Goal: Task Accomplishment & Management: Complete application form

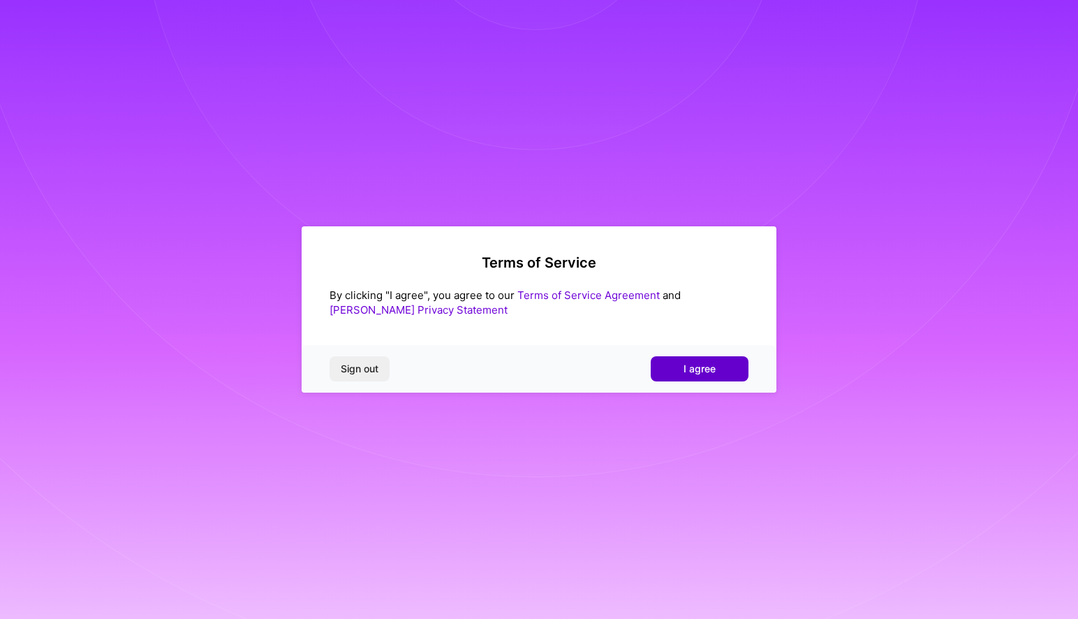
click at [712, 373] on span "I agree" at bounding box center [700, 369] width 32 height 14
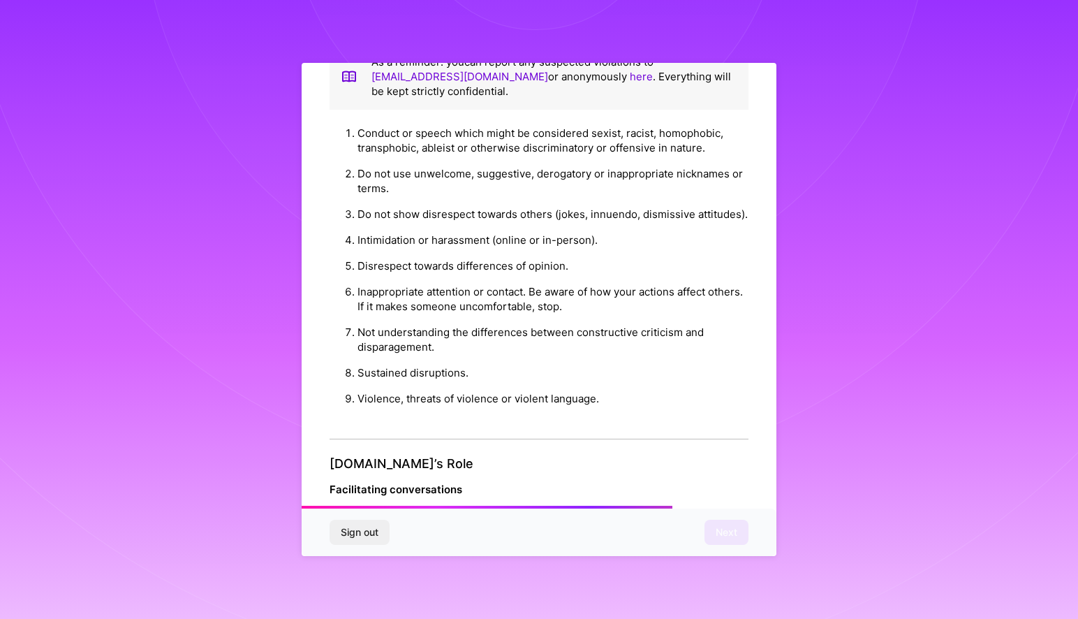
scroll to position [1487, 0]
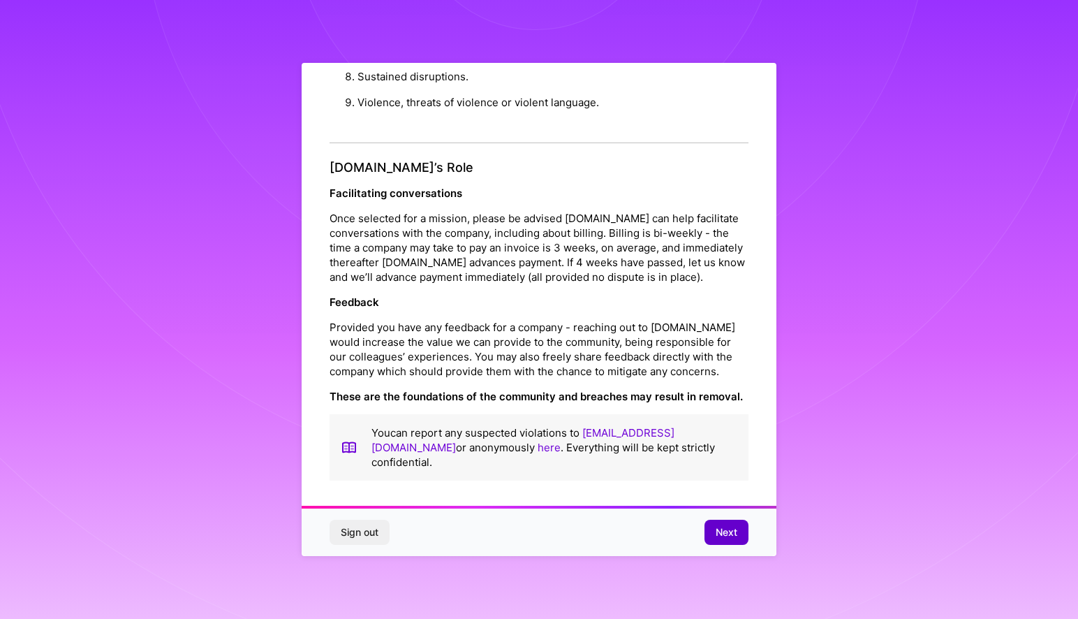
click at [718, 531] on span "Next" at bounding box center [727, 532] width 22 height 14
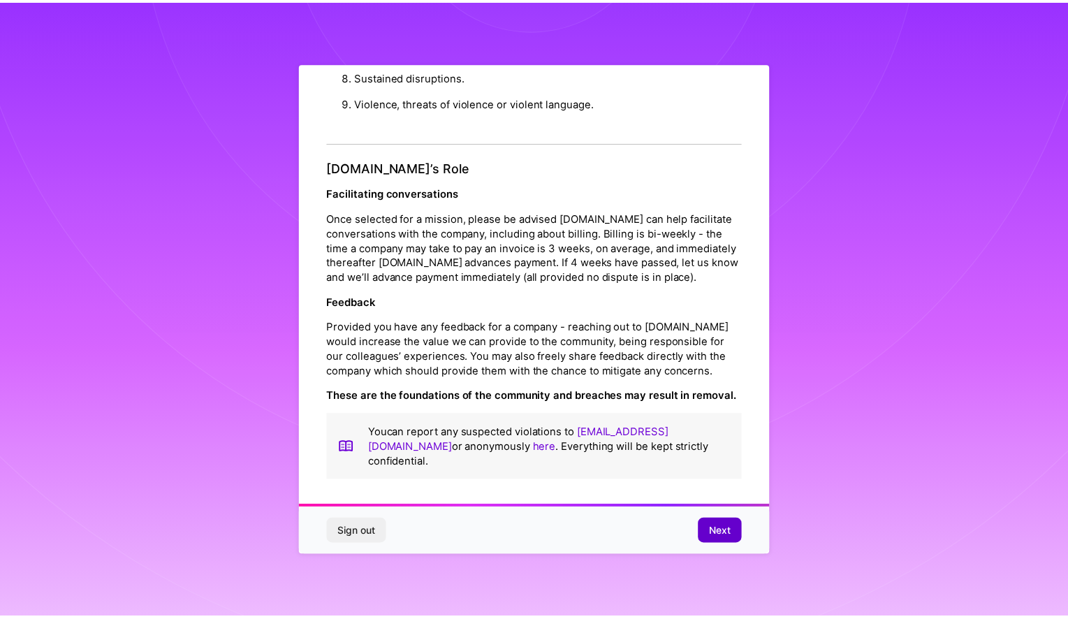
scroll to position [0, 0]
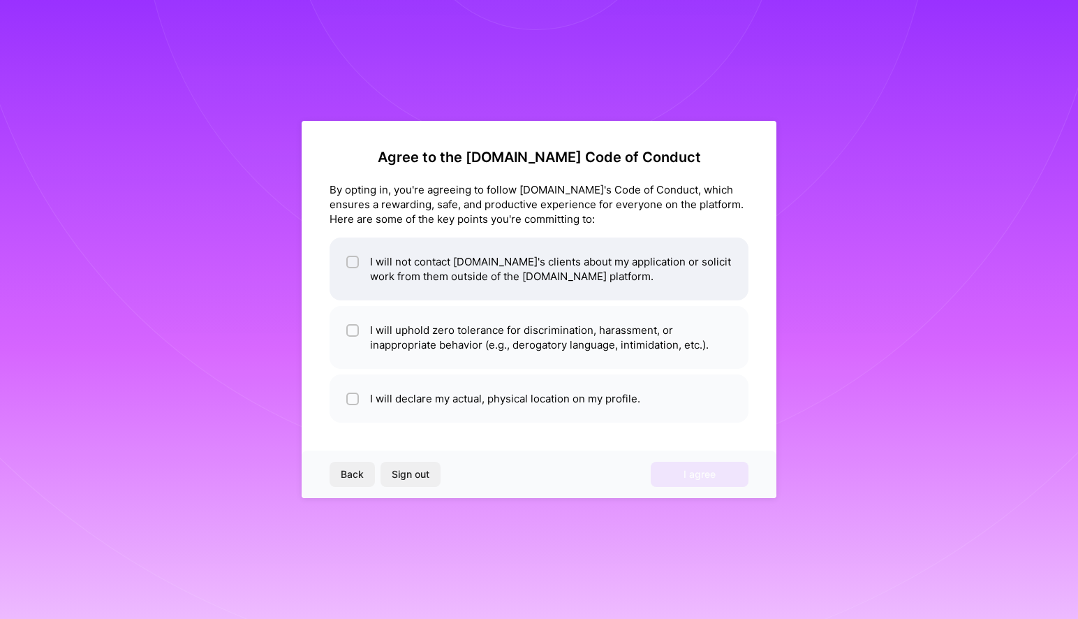
click at [558, 291] on li "I will not contact [DOMAIN_NAME]'s clients about my application or solicit work…" at bounding box center [539, 268] width 419 height 63
checkbox input "true"
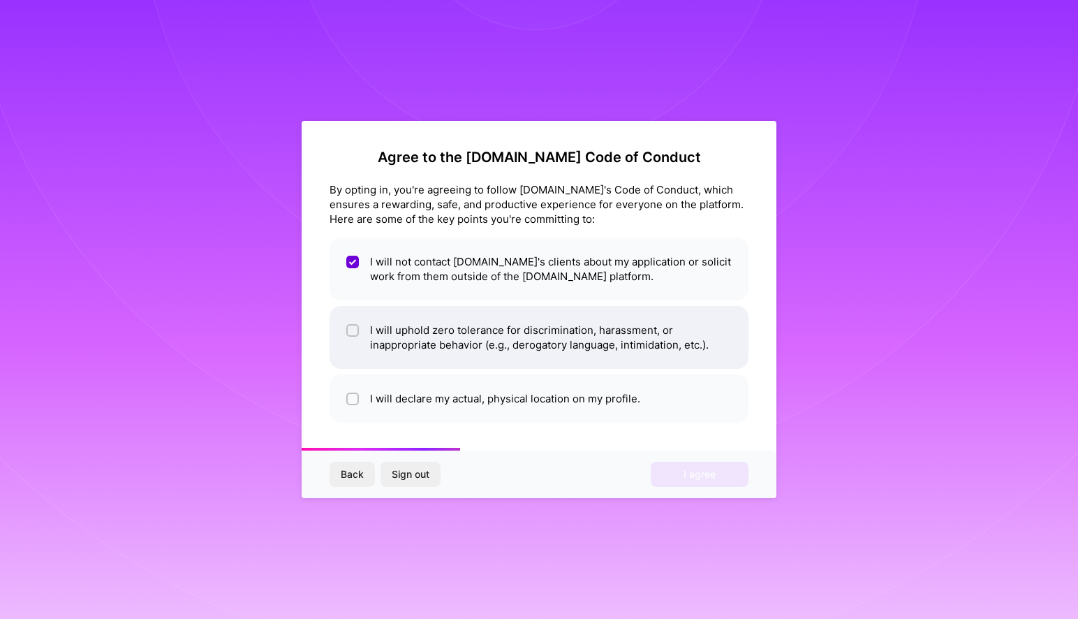
click at [572, 322] on li "I will uphold zero tolerance for discrimination, harassment, or inappropriate b…" at bounding box center [539, 337] width 419 height 63
checkbox input "true"
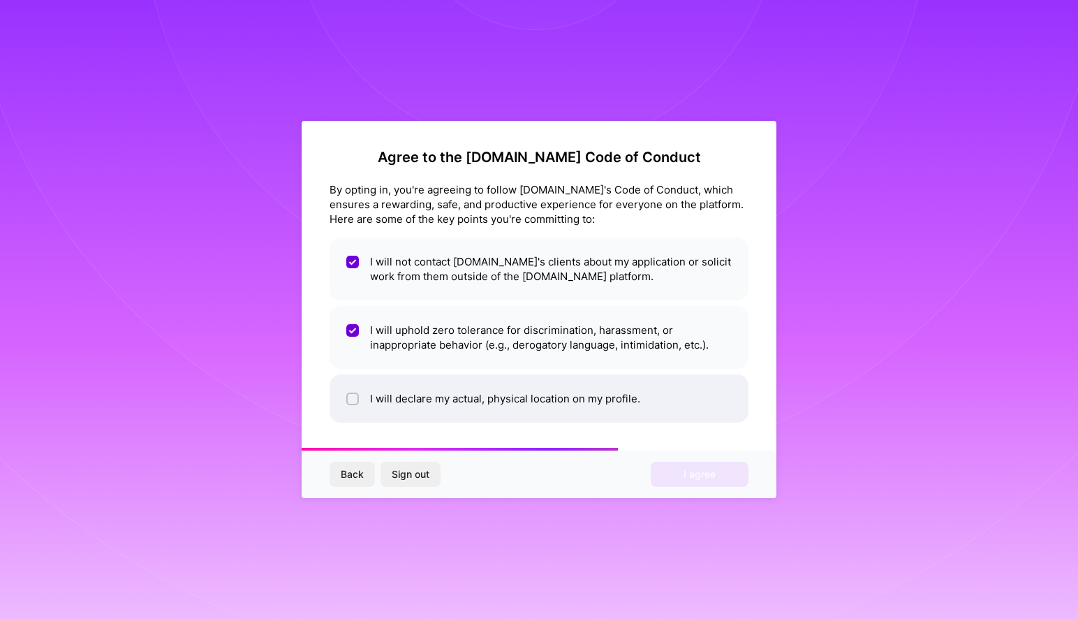
click at [530, 399] on li "I will declare my actual, physical location on my profile." at bounding box center [539, 398] width 419 height 48
checkbox input "true"
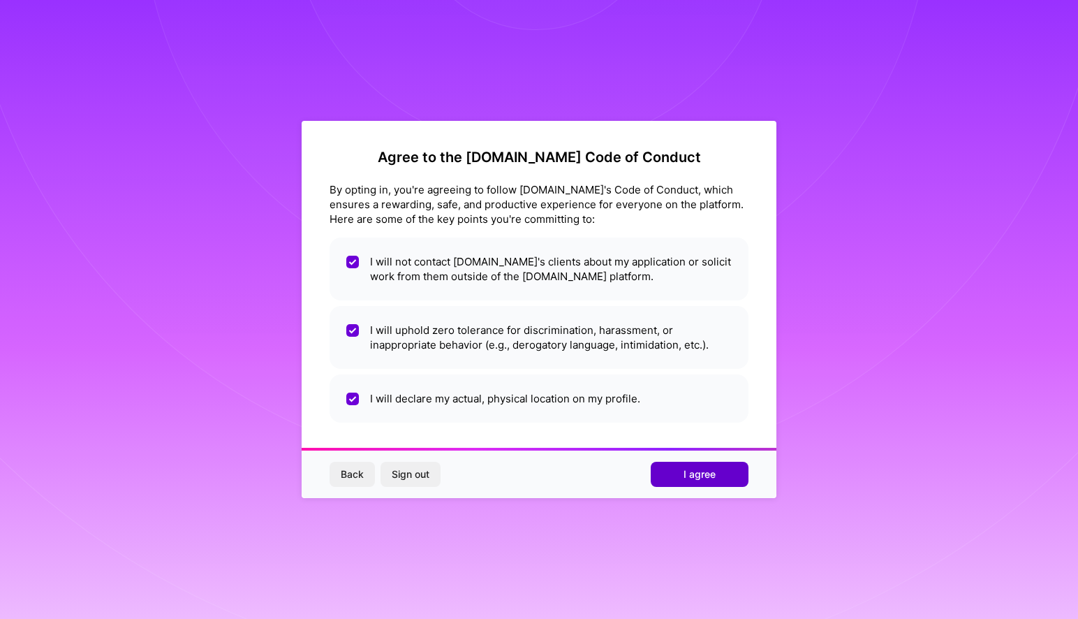
click at [679, 469] on button "I agree" at bounding box center [700, 474] width 98 height 25
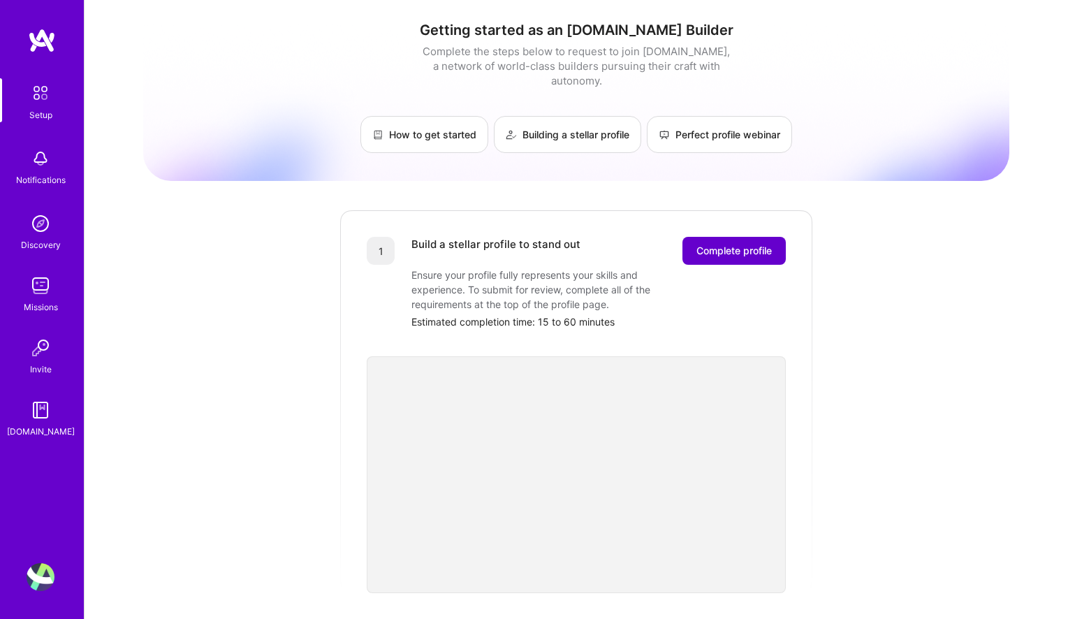
click at [719, 244] on span "Complete profile" at bounding box center [733, 251] width 75 height 14
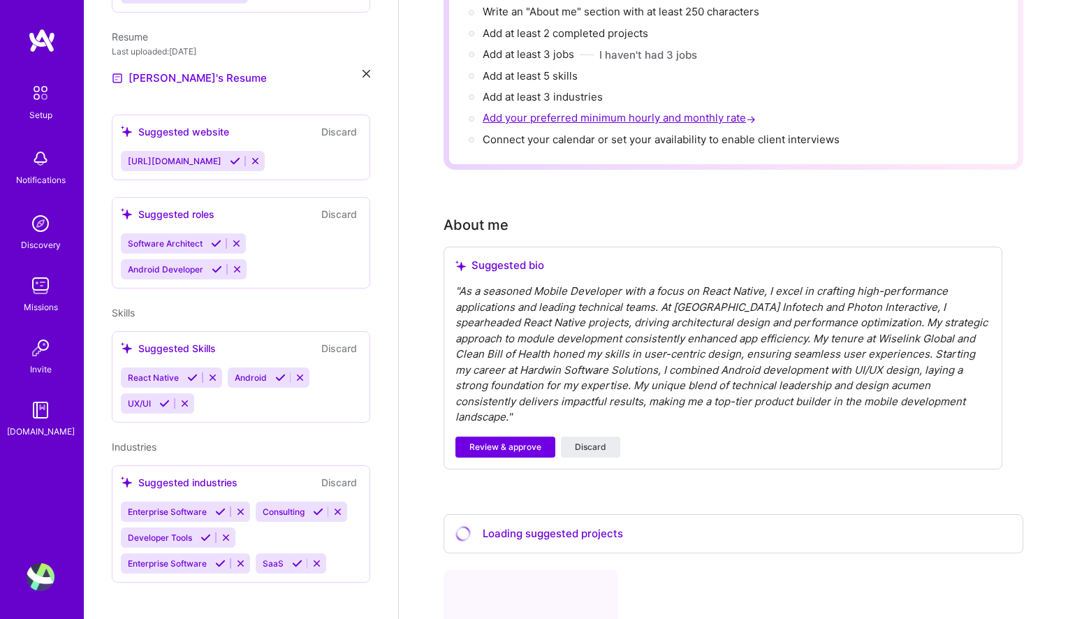
scroll to position [230, 0]
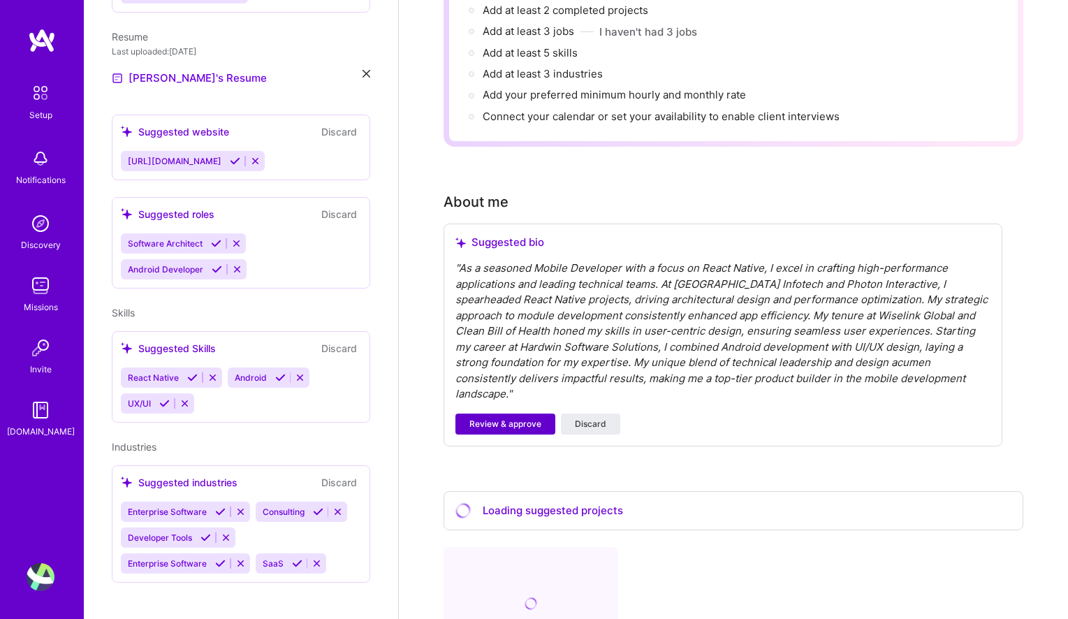
click at [520, 418] on span "Review & approve" at bounding box center [505, 424] width 72 height 13
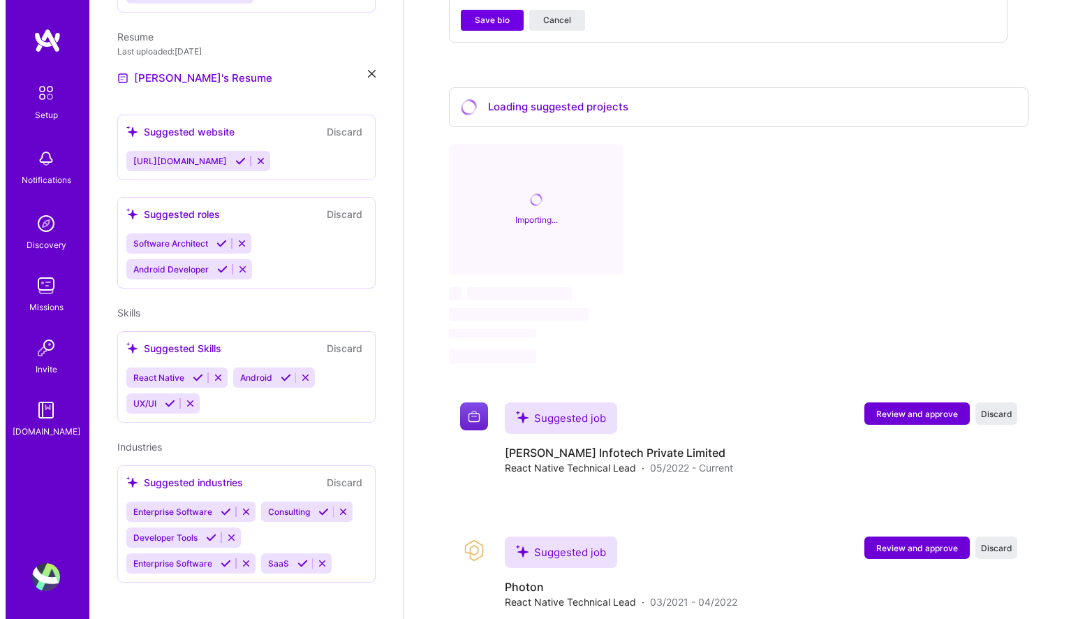
scroll to position [662, 0]
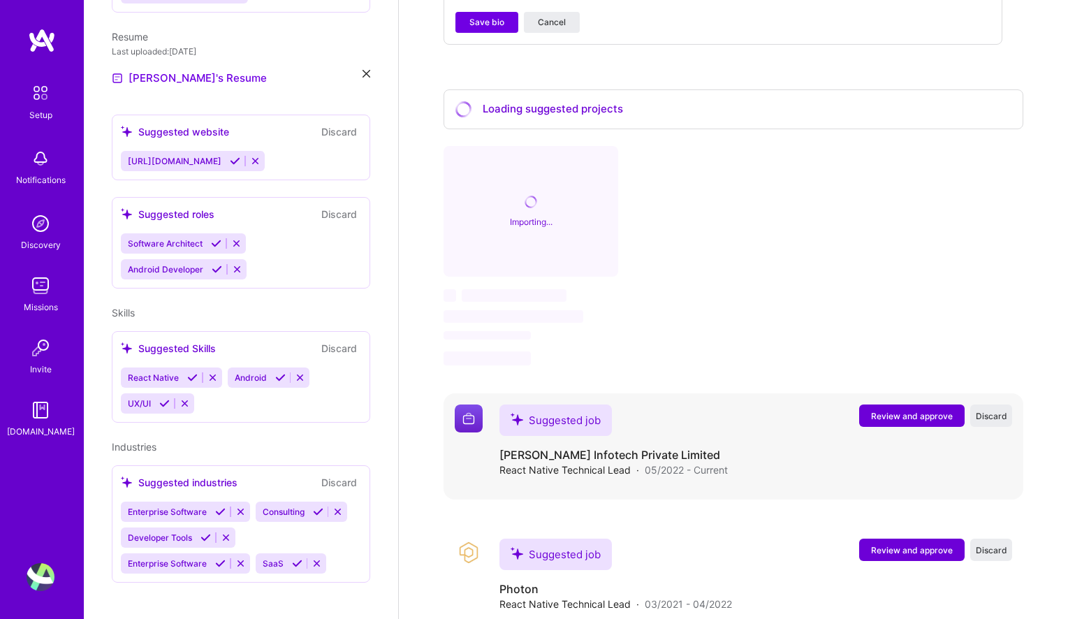
click at [897, 404] on button "Review and approve" at bounding box center [911, 415] width 105 height 22
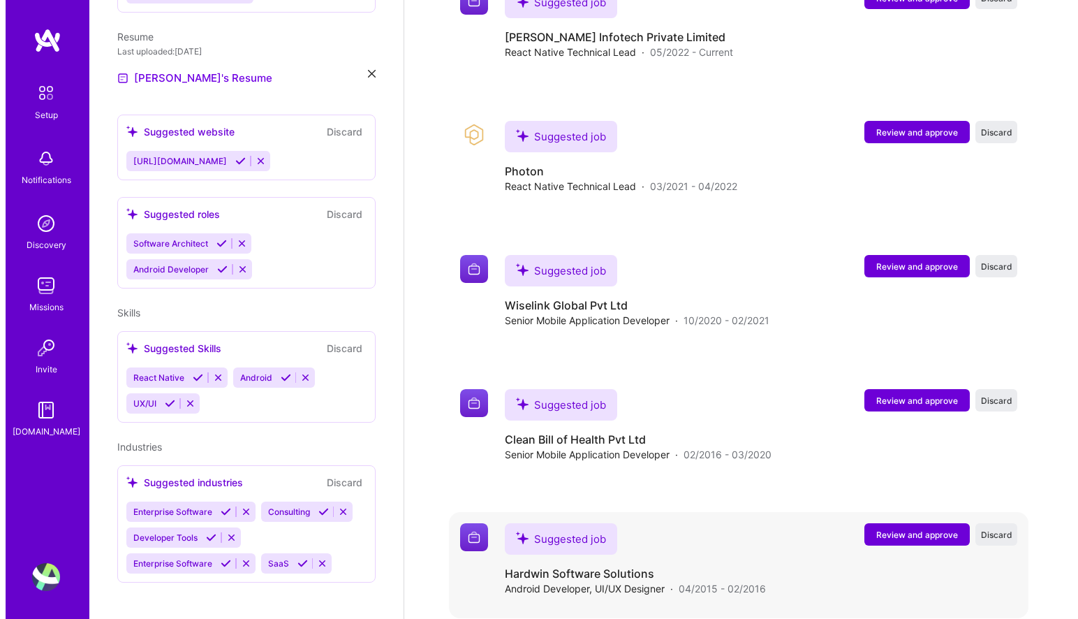
scroll to position [1404, 0]
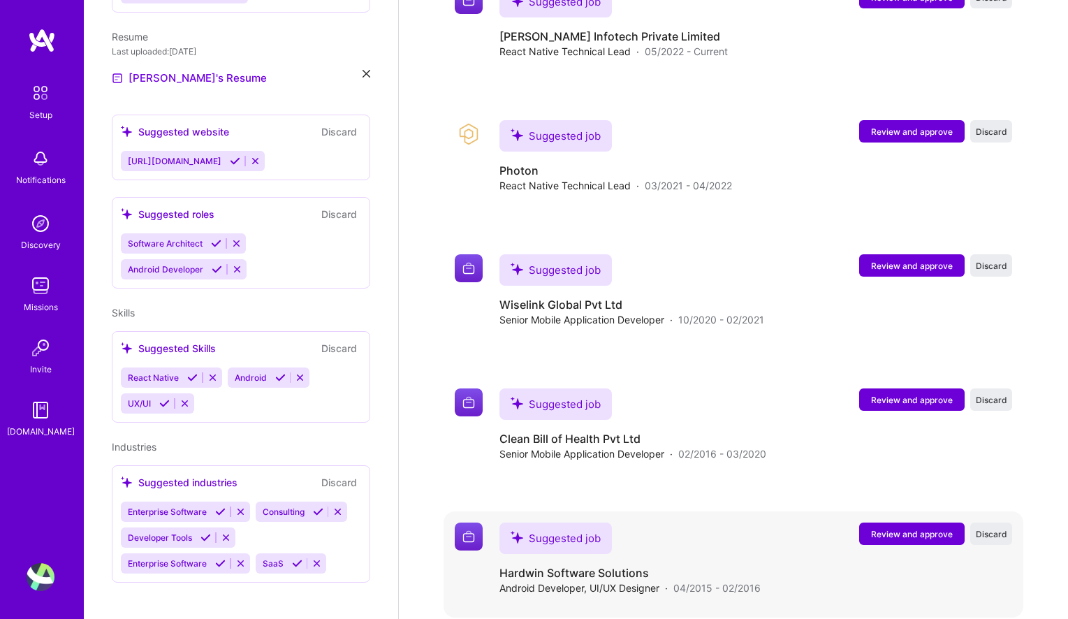
click at [899, 528] on span "Review and approve" at bounding box center [912, 534] width 82 height 12
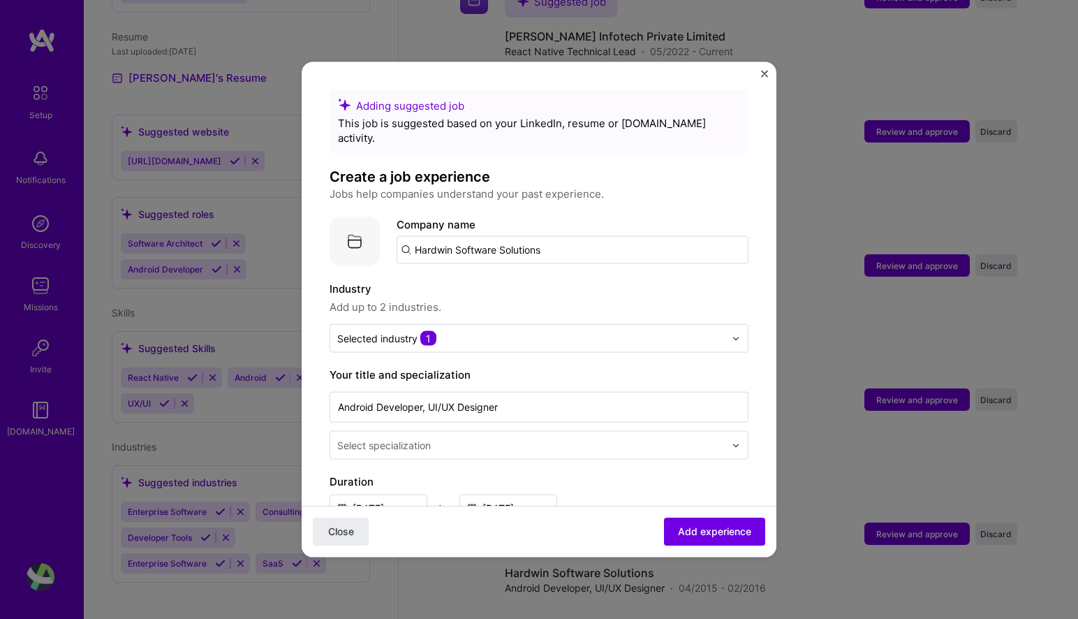
scroll to position [515, 0]
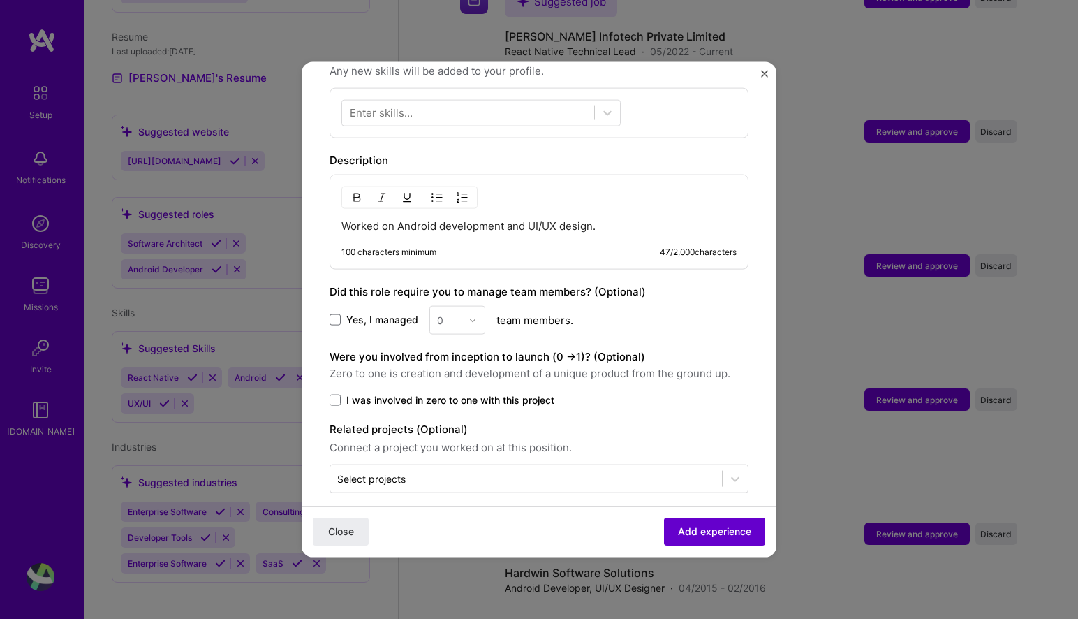
click at [719, 528] on span "Add experience" at bounding box center [714, 531] width 73 height 14
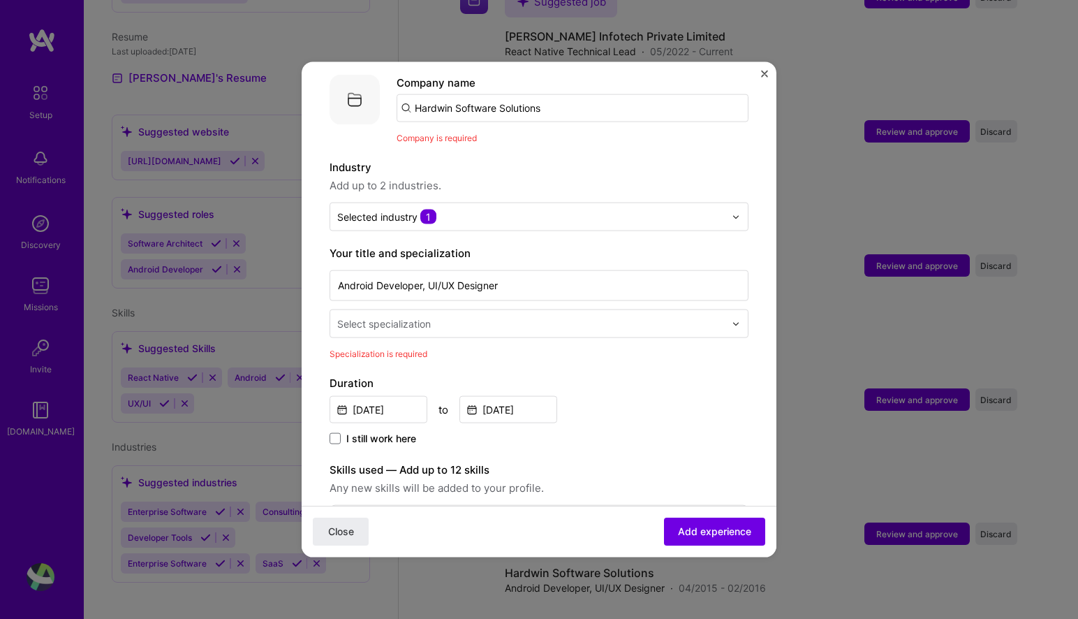
scroll to position [140, 0]
click at [575, 318] on input "text" at bounding box center [532, 325] width 390 height 15
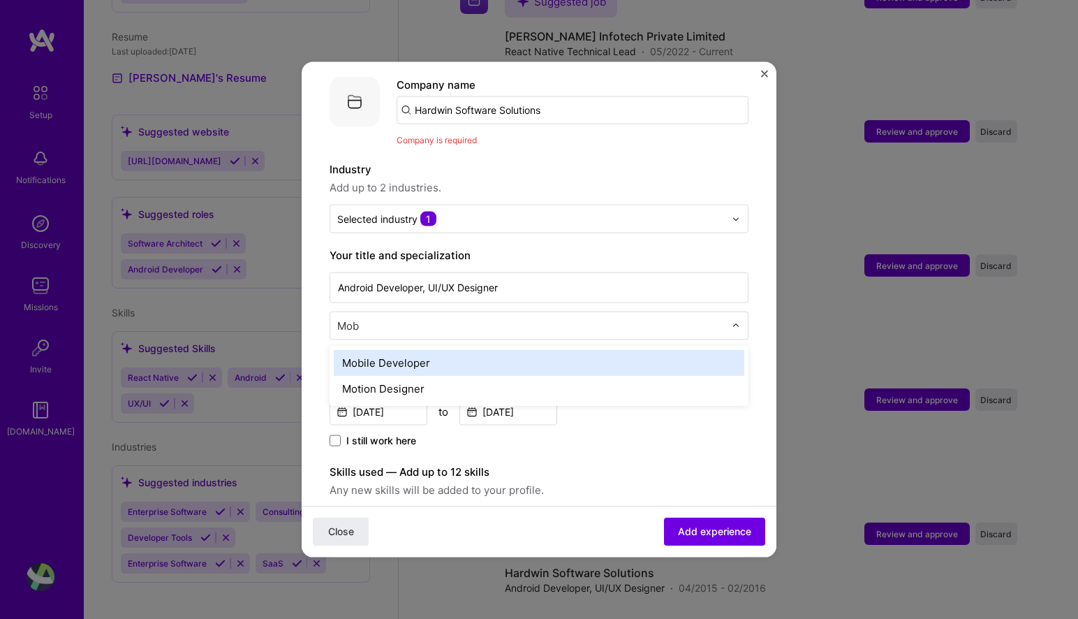
type input "Mobi"
click at [464, 352] on div "Mobile Developer" at bounding box center [539, 363] width 411 height 26
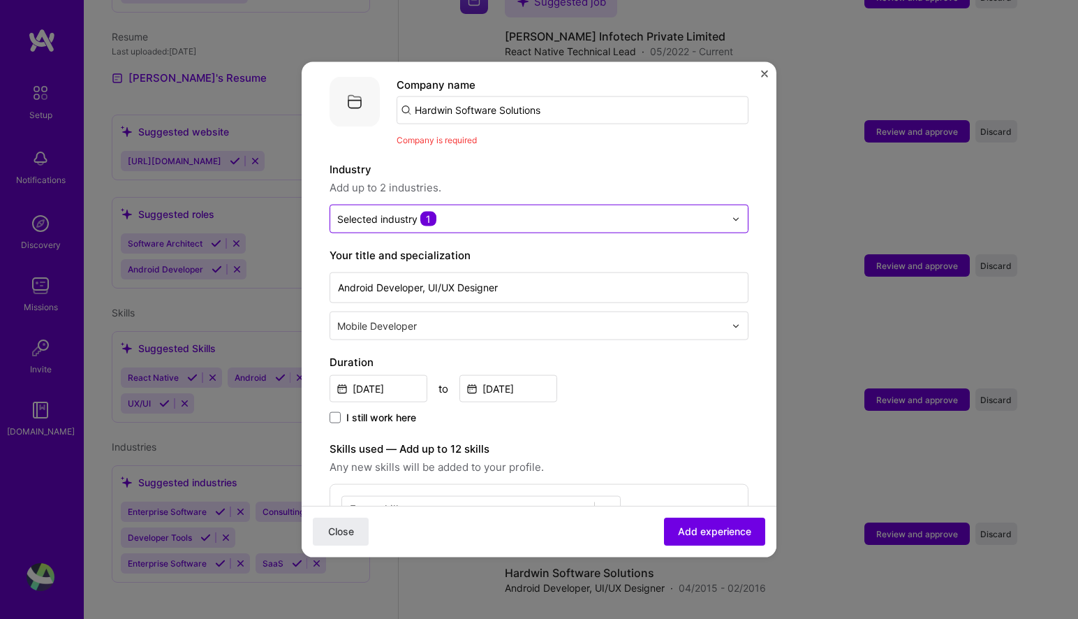
click at [529, 212] on input "text" at bounding box center [531, 219] width 388 height 15
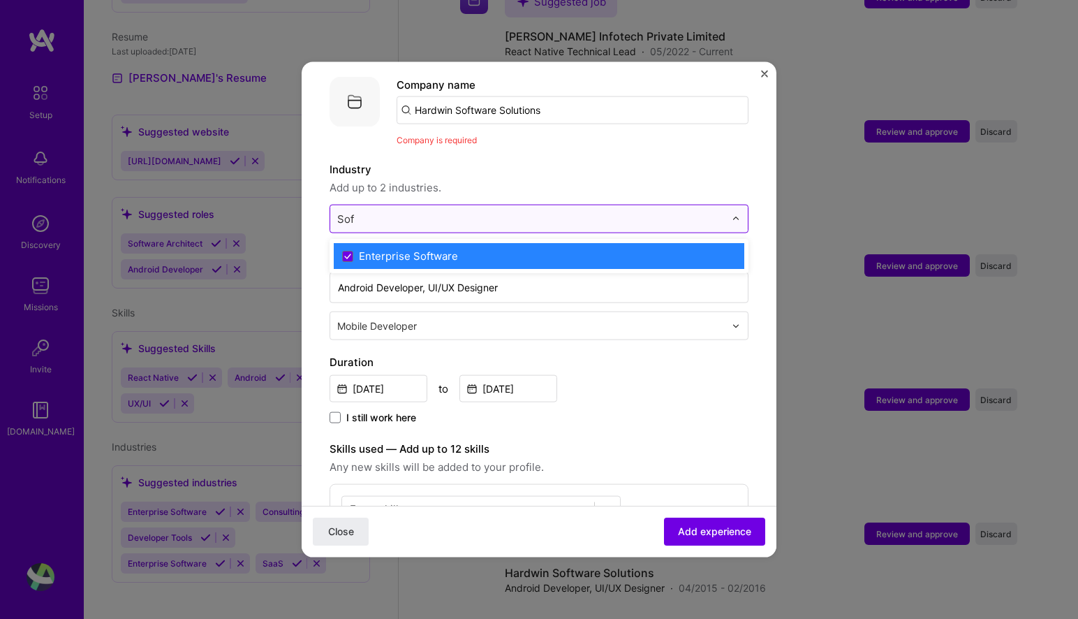
type input "Soft"
click at [446, 249] on div "Enterprise Software" at bounding box center [408, 256] width 99 height 15
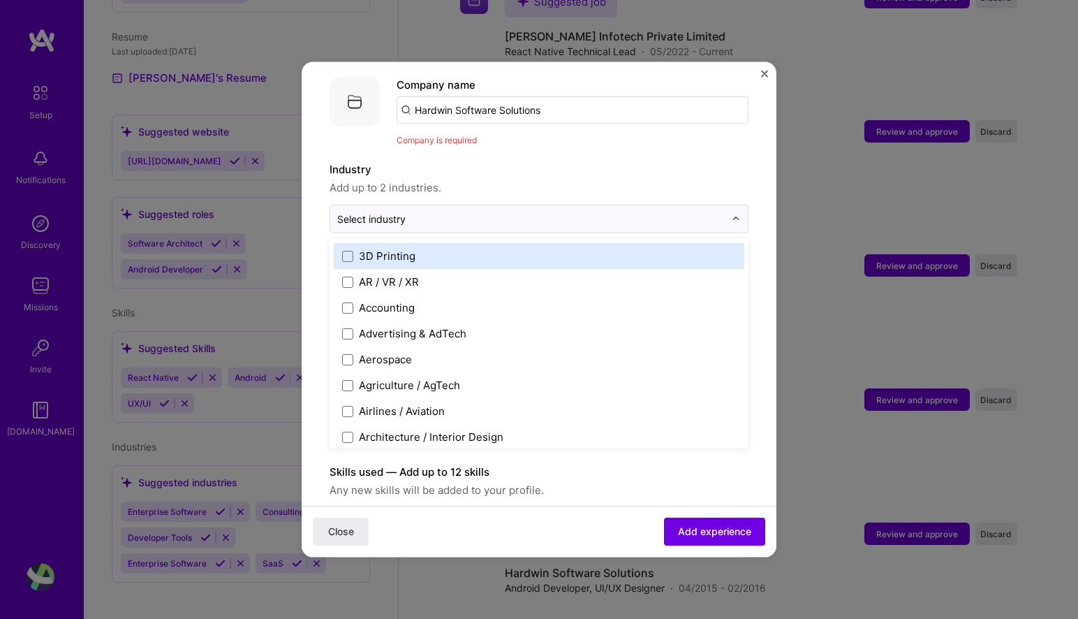
click at [556, 179] on span "Add up to 2 industries." at bounding box center [539, 187] width 419 height 17
click at [483, 212] on input "text" at bounding box center [531, 219] width 388 height 15
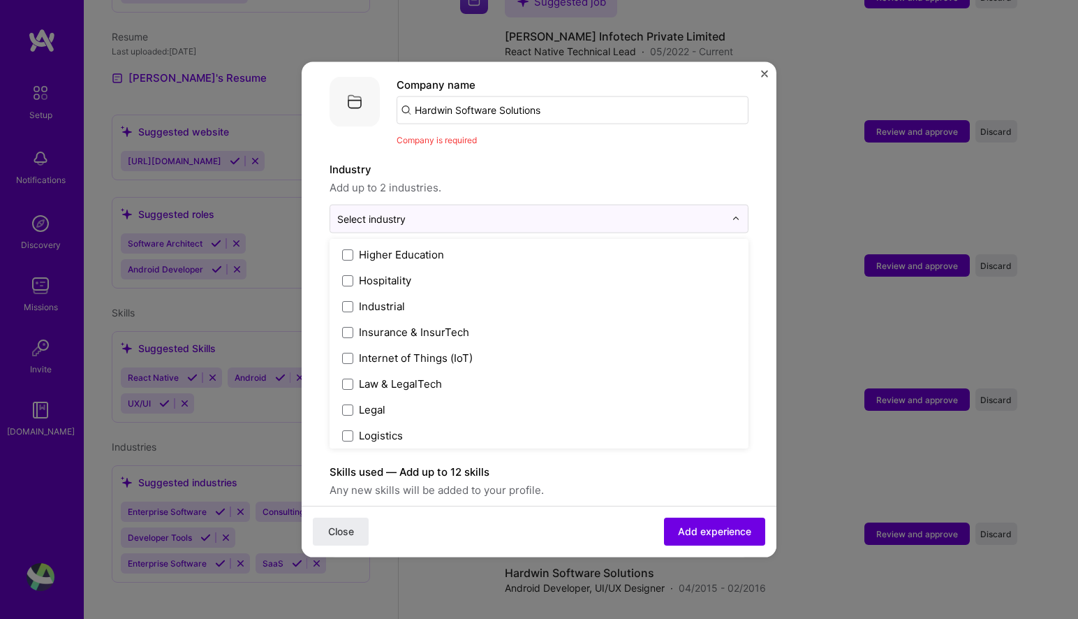
scroll to position [1794, 0]
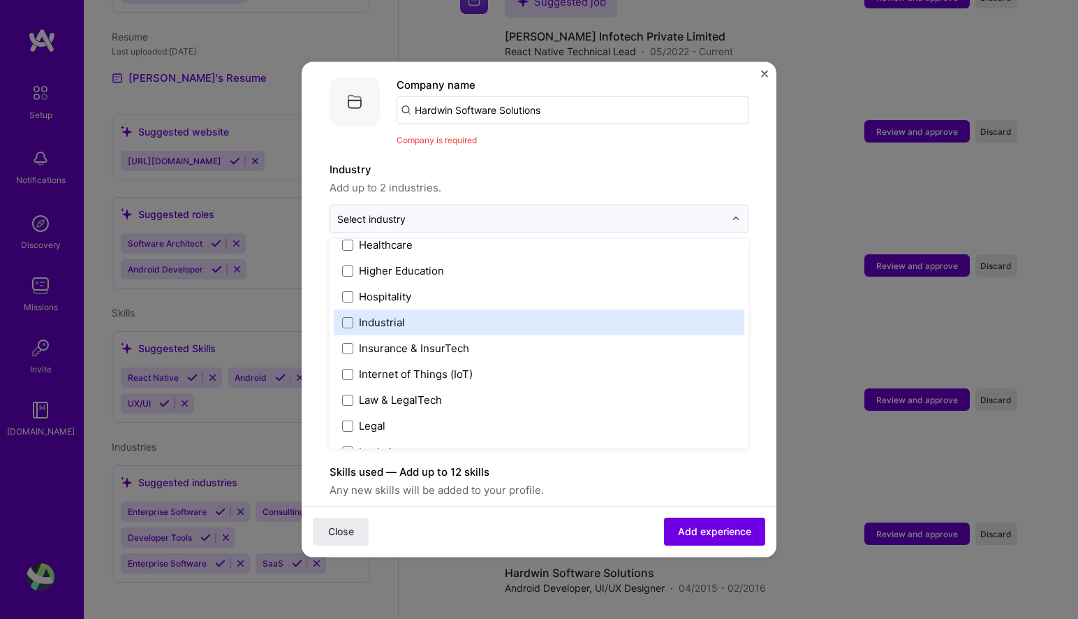
click at [453, 315] on label "Industrial" at bounding box center [539, 322] width 394 height 15
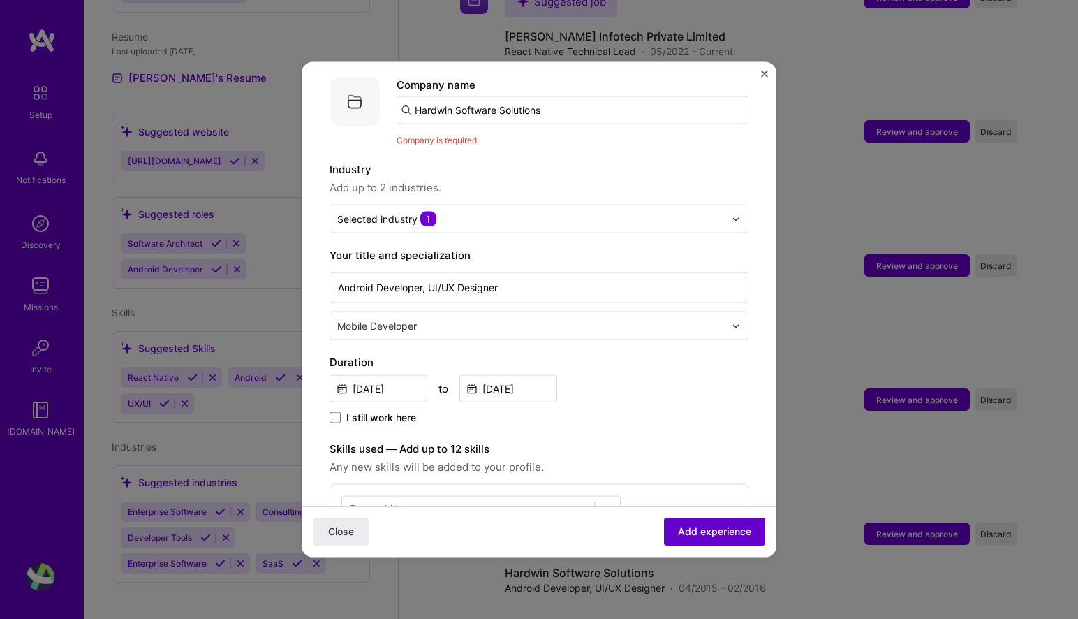
click at [682, 522] on button "Add experience" at bounding box center [714, 531] width 101 height 28
click at [703, 529] on span "Add experience" at bounding box center [714, 531] width 73 height 14
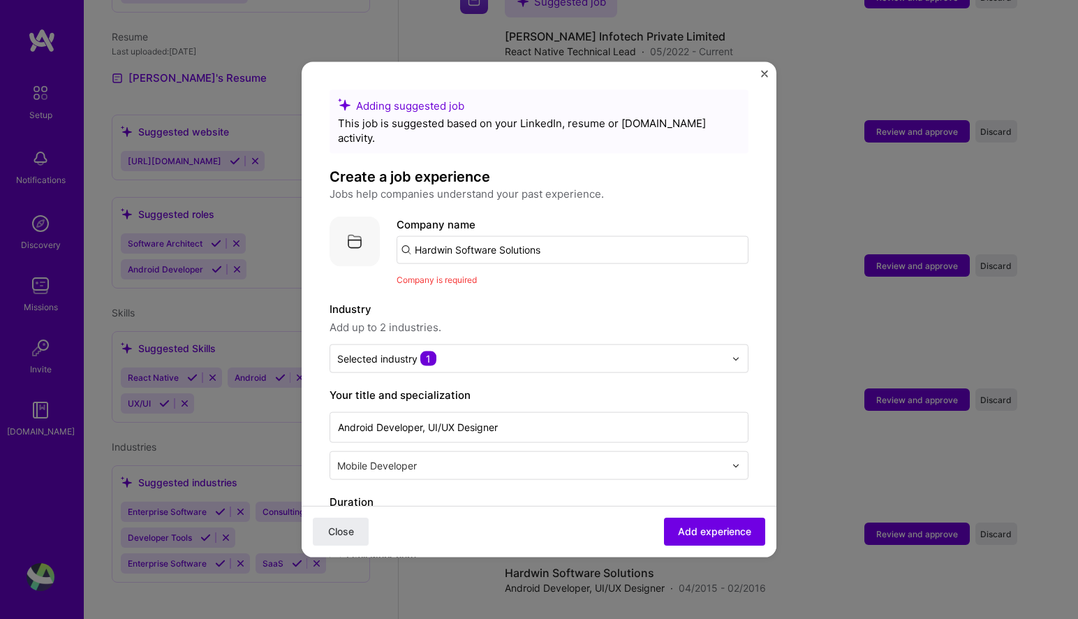
click at [588, 236] on input "Hardwin Software Solutions" at bounding box center [573, 250] width 352 height 28
click at [678, 538] on span "Add experience" at bounding box center [714, 531] width 73 height 14
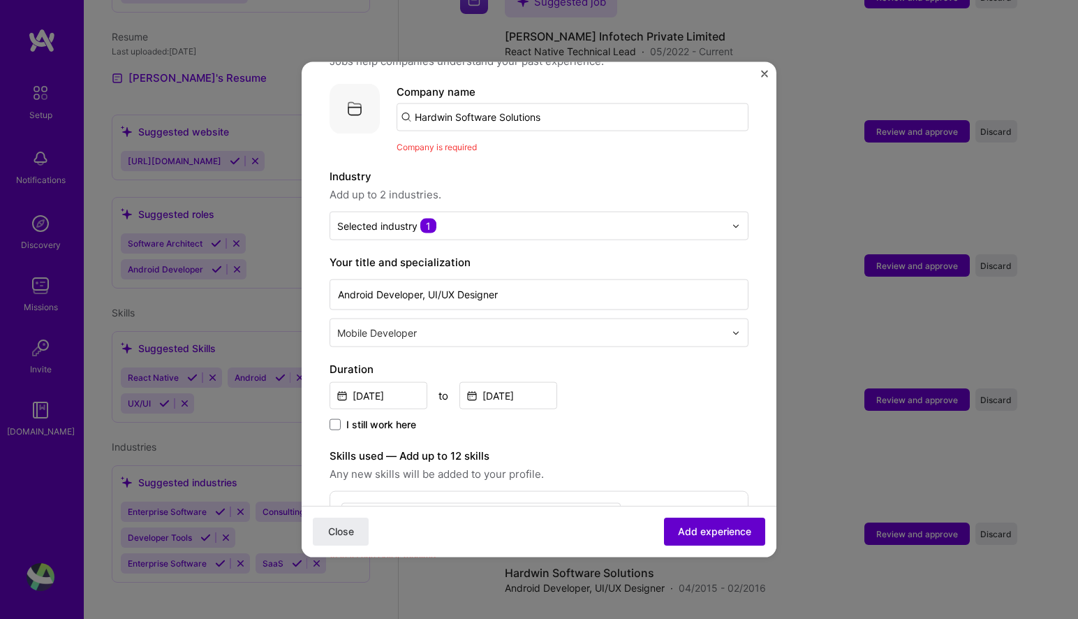
scroll to position [140, 0]
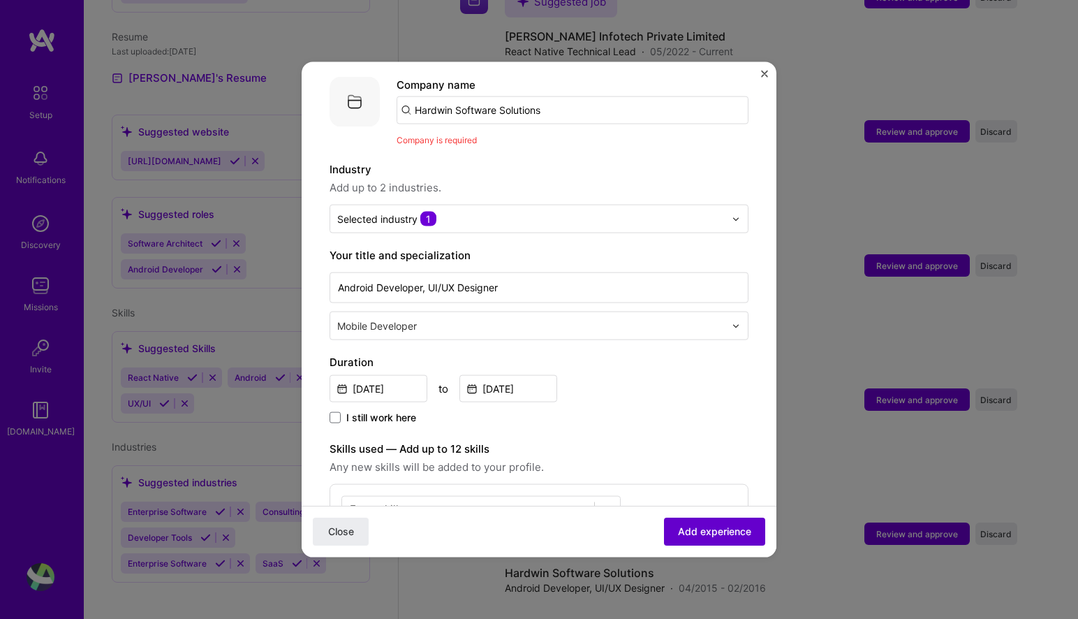
click at [678, 538] on span "Add experience" at bounding box center [714, 531] width 73 height 14
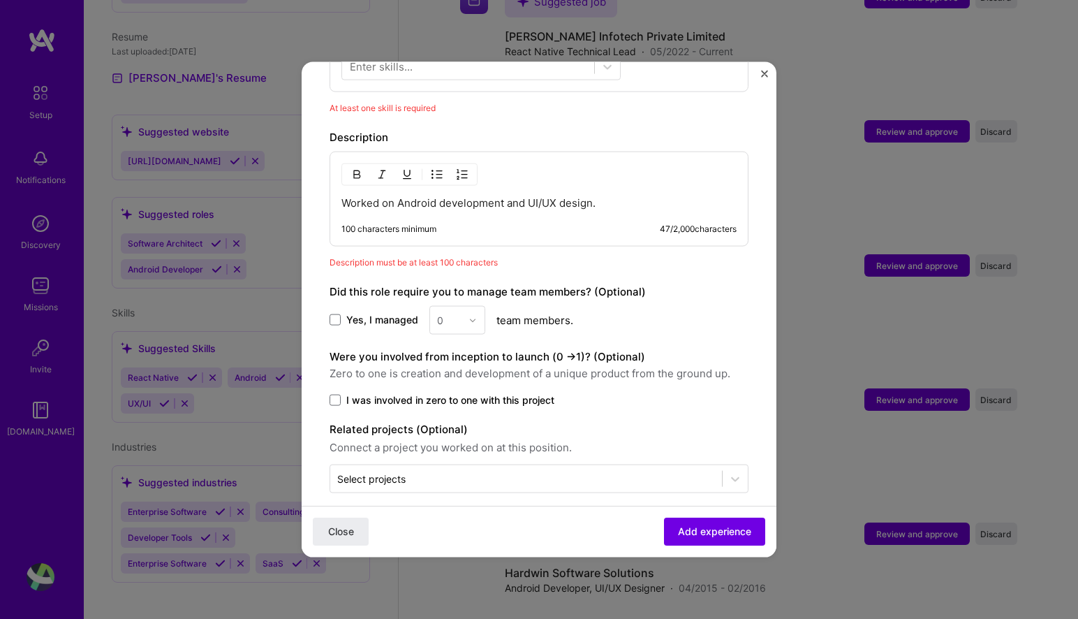
click at [631, 196] on p "Worked on Android development and UI/UX design." at bounding box center [538, 203] width 395 height 14
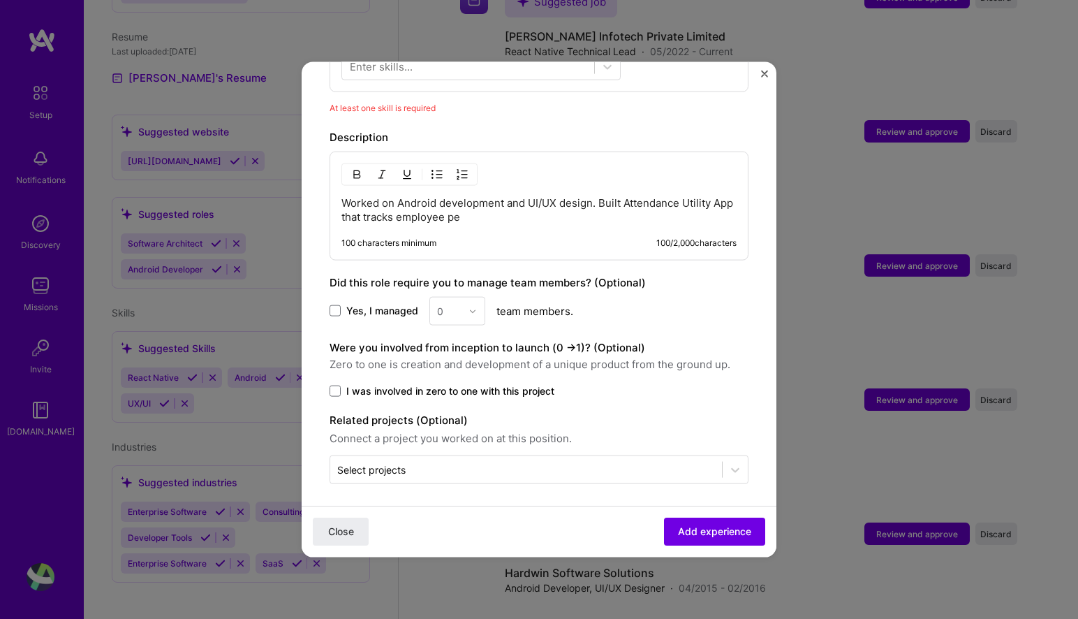
scroll to position [573, 0]
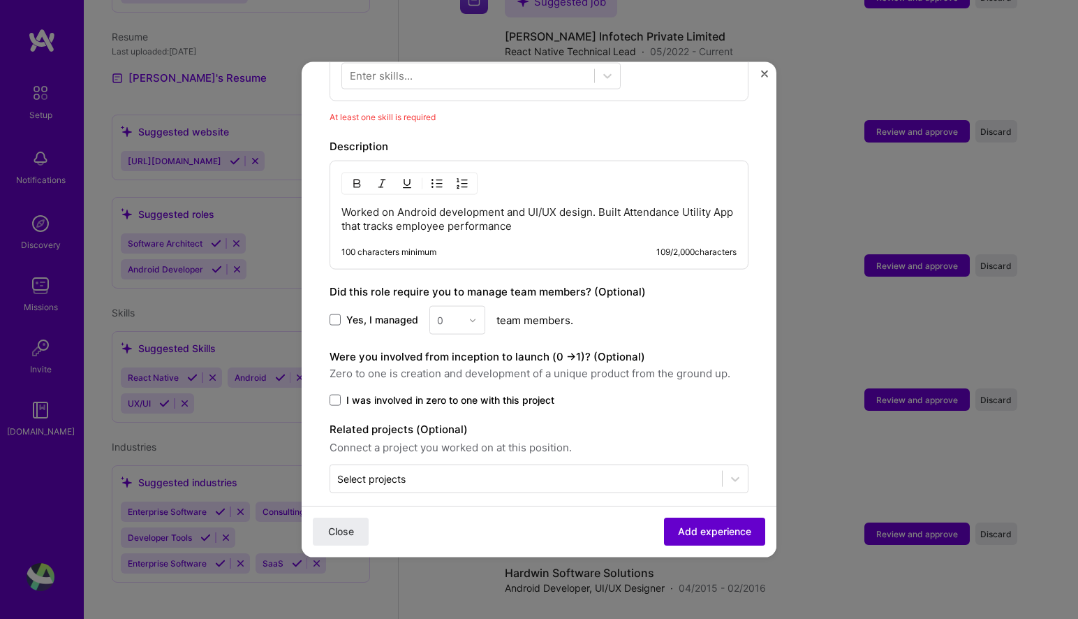
click at [707, 537] on span "Add experience" at bounding box center [714, 531] width 73 height 14
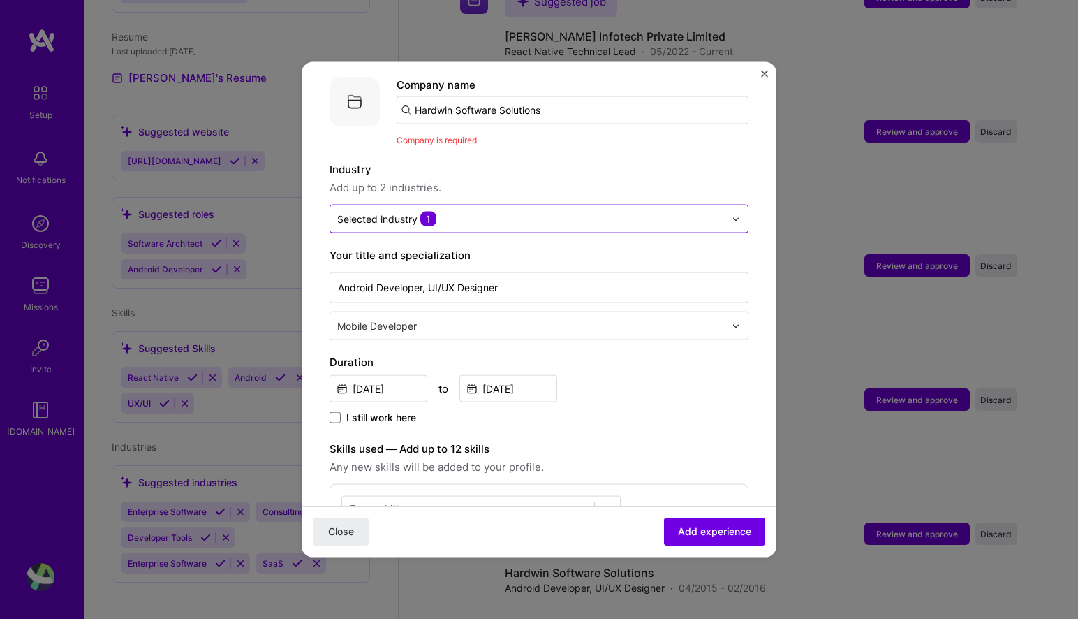
scroll to position [0, 0]
